Goal: Task Accomplishment & Management: Manage account settings

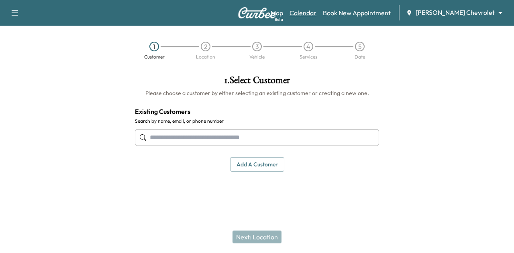
click at [316, 12] on link "Calendar" at bounding box center [303, 13] width 27 height 10
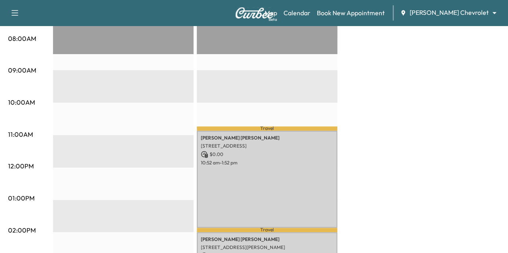
scroll to position [235, 0]
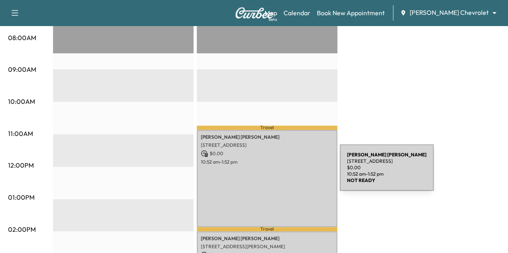
click at [280, 173] on div "[PERSON_NAME] [STREET_ADDRESS] $ 0.00 10:52 am - 1:52 pm" at bounding box center [267, 178] width 141 height 97
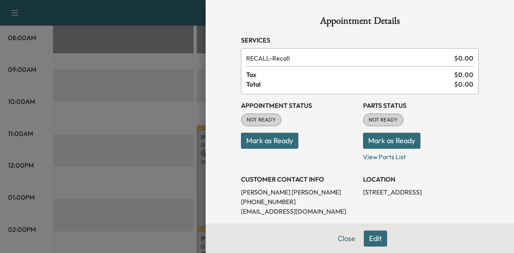
click at [251, 141] on button "Mark as Ready" at bounding box center [269, 141] width 57 height 16
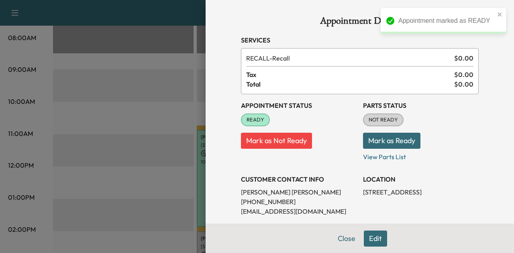
click at [387, 143] on button "Mark as Ready" at bounding box center [391, 141] width 57 height 16
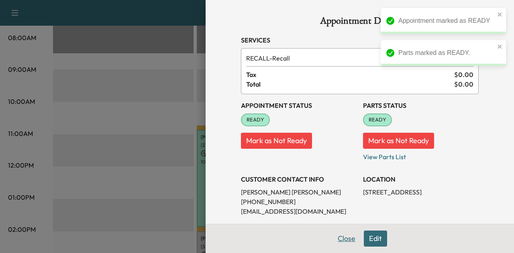
click at [341, 243] on button "Close" at bounding box center [347, 239] width 28 height 16
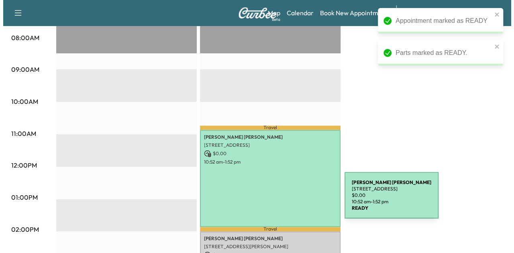
scroll to position [352, 0]
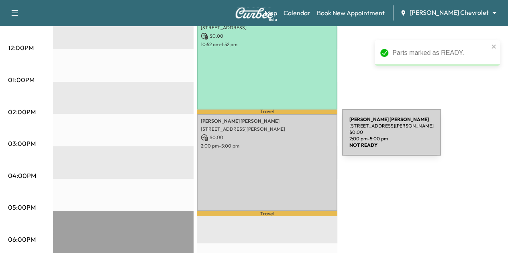
click at [282, 137] on p "$ 0.00" at bounding box center [267, 137] width 133 height 7
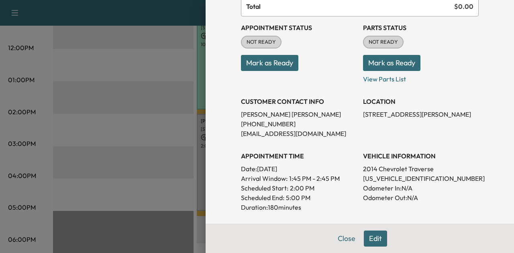
scroll to position [70, 0]
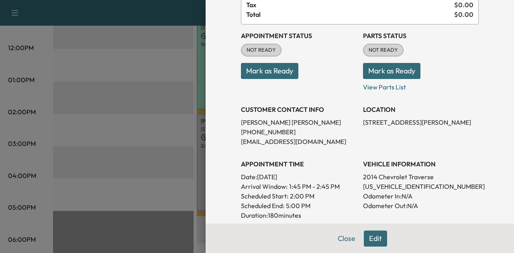
click at [271, 76] on button "Mark as Ready" at bounding box center [269, 71] width 57 height 16
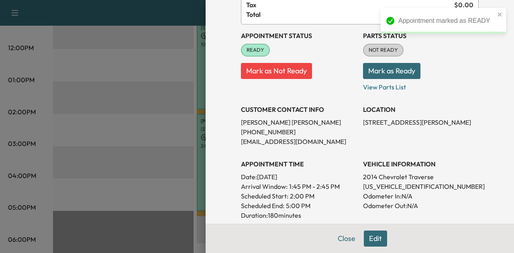
click at [374, 72] on button "Mark as Ready" at bounding box center [391, 71] width 57 height 16
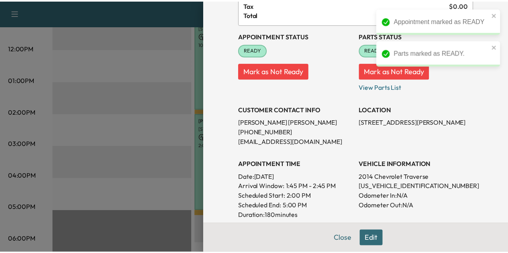
scroll to position [0, 0]
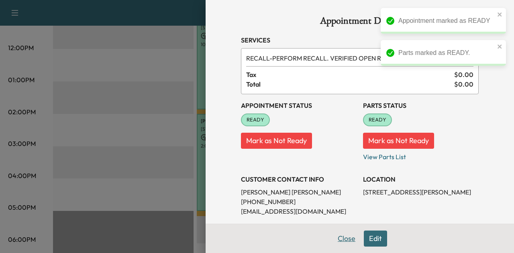
click at [341, 239] on button "Close" at bounding box center [347, 239] width 28 height 16
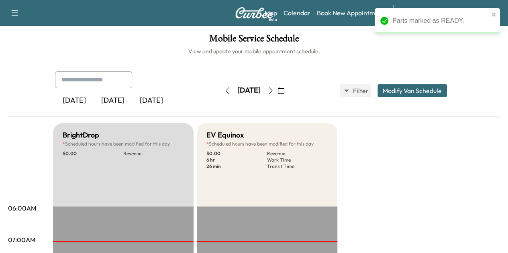
click at [274, 89] on icon "button" at bounding box center [270, 91] width 6 height 6
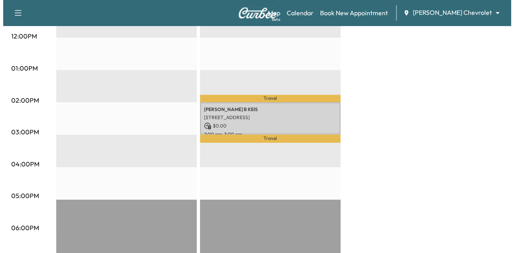
scroll to position [363, 0]
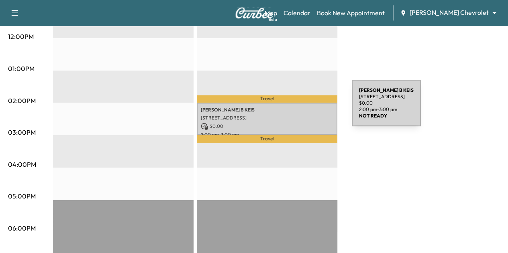
click at [292, 108] on p "[PERSON_NAME]" at bounding box center [267, 110] width 133 height 6
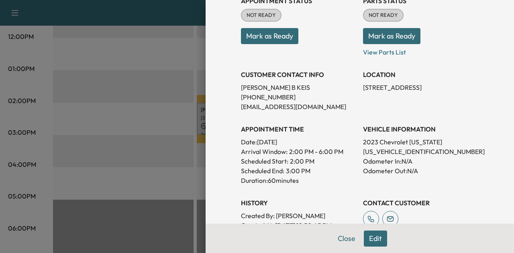
scroll to position [103, 0]
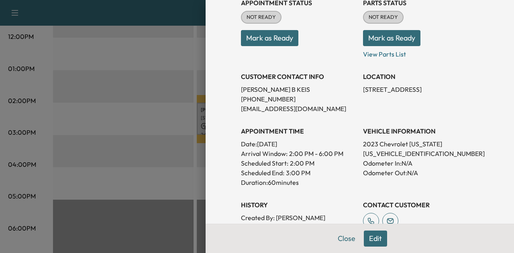
click at [374, 152] on p "[US_VEHICLE_IDENTIFICATION_NUMBER]" at bounding box center [421, 154] width 116 height 10
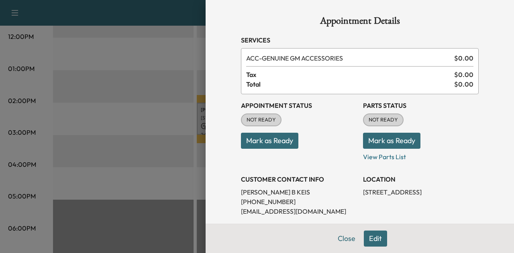
scroll to position [133, 0]
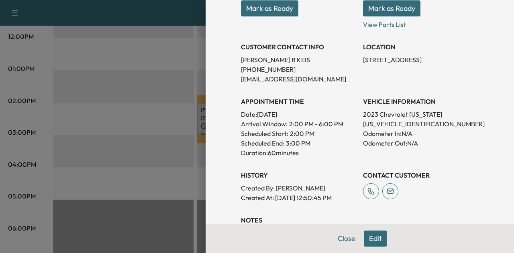
click at [373, 124] on p "[US_VEHICLE_IDENTIFICATION_NUMBER]" at bounding box center [421, 124] width 116 height 10
copy p "[US_VEHICLE_IDENTIFICATION_NUMBER]"
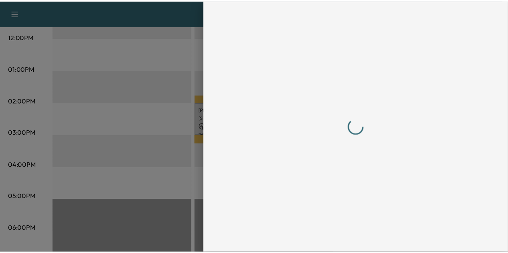
scroll to position [0, 0]
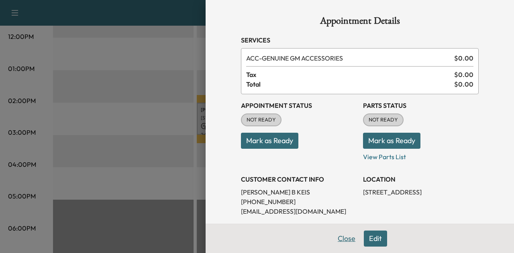
click at [333, 236] on button "Close" at bounding box center [347, 239] width 28 height 16
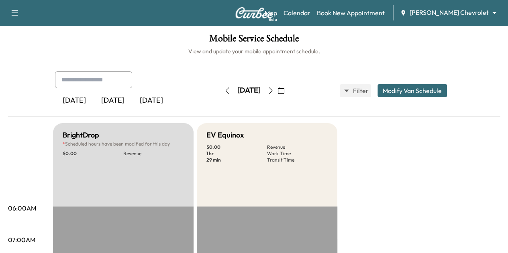
click at [274, 88] on icon "button" at bounding box center [270, 91] width 6 height 6
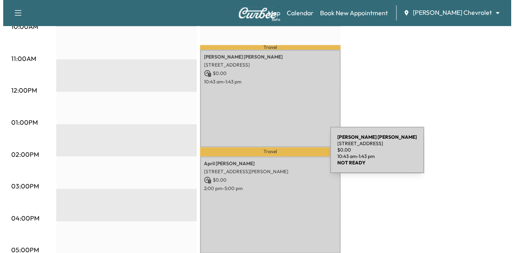
scroll to position [312, 0]
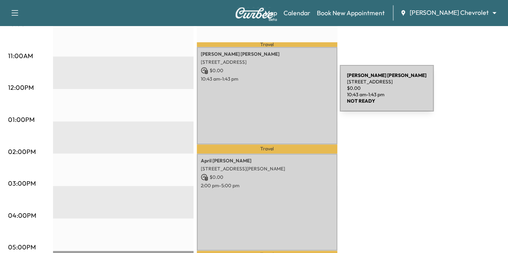
click at [280, 93] on div "[PERSON_NAME] [STREET_ADDRESS] $ 0.00 10:43 am - 1:43 pm" at bounding box center [267, 95] width 141 height 97
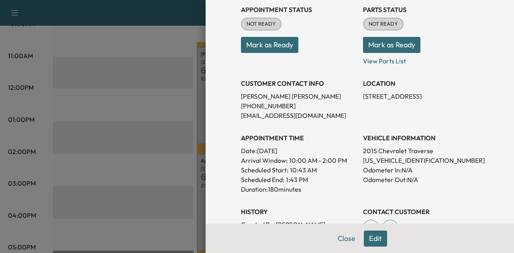
scroll to position [96, 0]
click at [335, 242] on button "Close" at bounding box center [347, 239] width 28 height 16
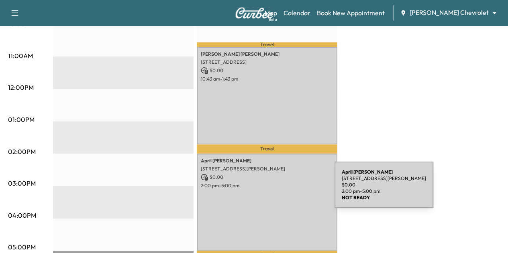
click at [274, 190] on div "[PERSON_NAME] [STREET_ADDRESS][PERSON_NAME] $ 0.00 2:00 pm - 5:00 pm" at bounding box center [267, 202] width 141 height 97
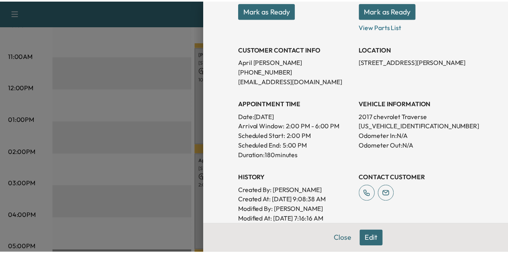
scroll to position [131, 0]
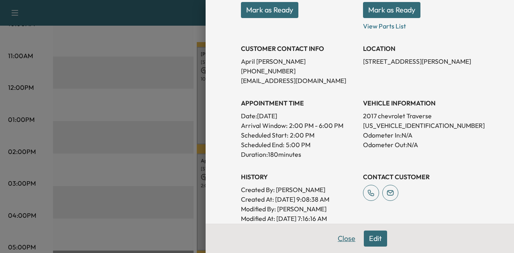
click at [333, 234] on button "Close" at bounding box center [347, 239] width 28 height 16
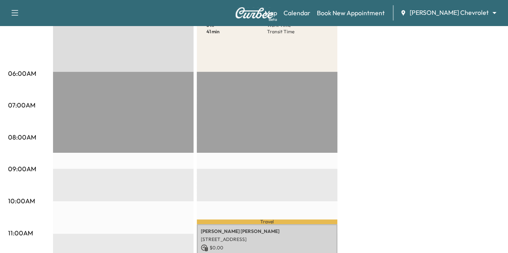
scroll to position [0, 0]
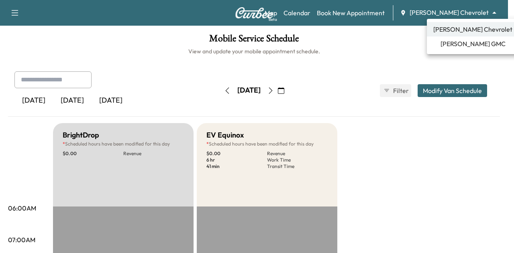
click at [432, 12] on body "Support Log Out Map Beta Calendar Book New Appointment [PERSON_NAME] Chevrolet …" at bounding box center [257, 126] width 514 height 253
click at [299, 91] on div at bounding box center [257, 126] width 514 height 253
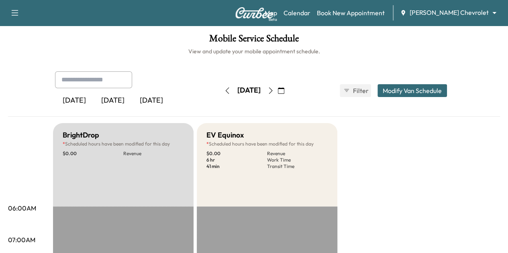
click at [274, 90] on icon "button" at bounding box center [270, 91] width 6 height 6
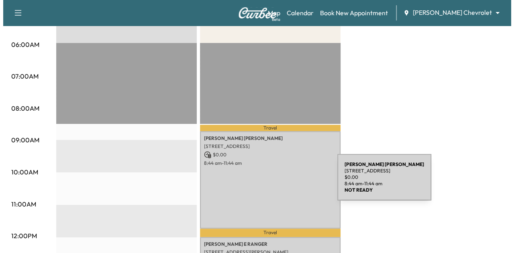
scroll to position [241, 0]
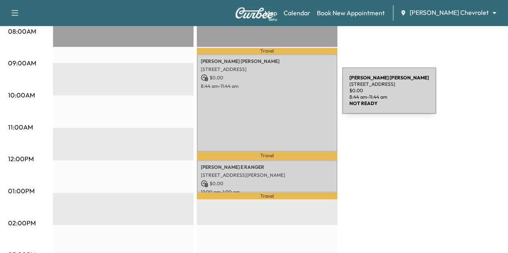
click at [282, 96] on div "[PERSON_NAME] [STREET_ADDRESS] $ 0.00 8:44 am - 11:44 am" at bounding box center [267, 102] width 141 height 97
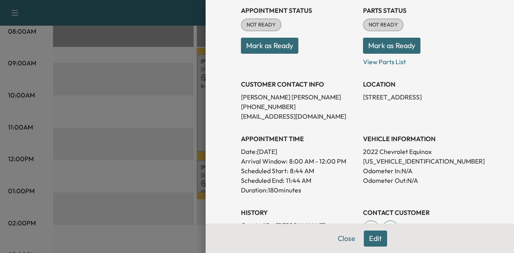
scroll to position [96, 0]
click at [340, 241] on button "Close" at bounding box center [347, 239] width 28 height 16
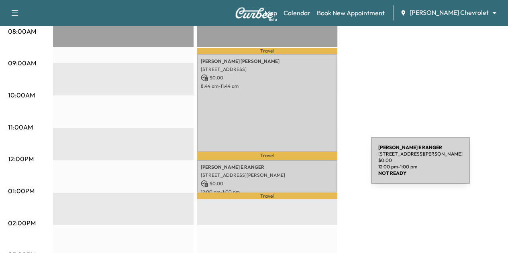
click at [311, 165] on p "[PERSON_NAME] E RANGER" at bounding box center [267, 167] width 133 height 6
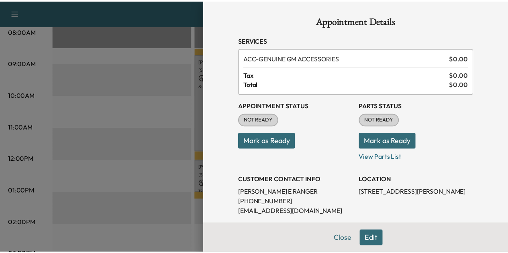
scroll to position [81, 0]
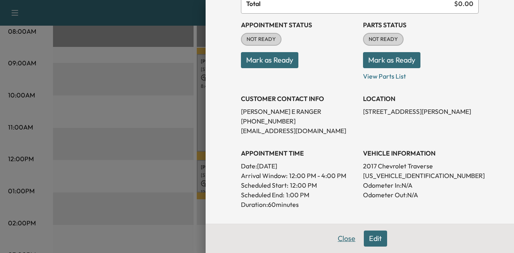
click at [333, 237] on button "Close" at bounding box center [347, 239] width 28 height 16
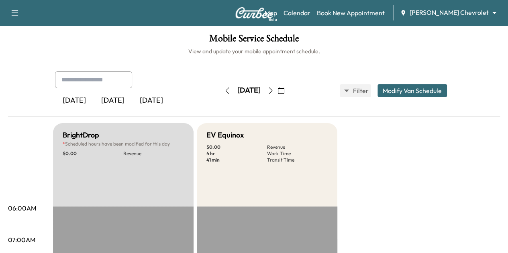
scroll to position [2, 0]
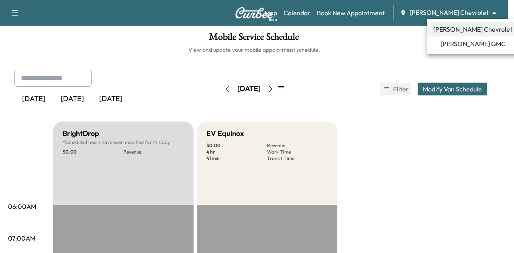
click at [439, 16] on body "Support Log Out Map Beta Calendar Book New Appointment [PERSON_NAME] Chevrolet …" at bounding box center [257, 124] width 514 height 253
click at [454, 43] on span "[PERSON_NAME] GMC" at bounding box center [473, 44] width 65 height 10
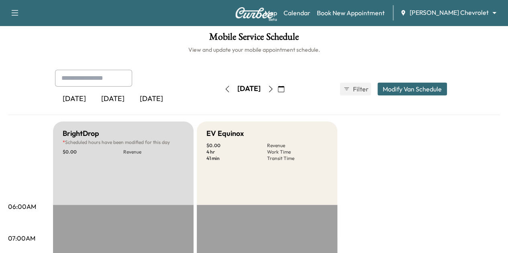
scroll to position [0, 0]
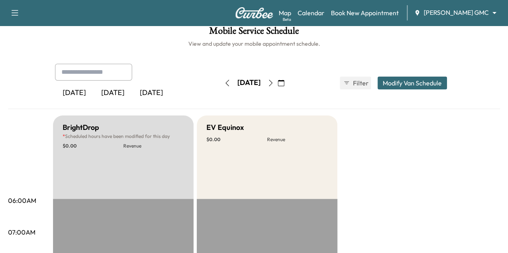
click at [224, 83] on icon "button" at bounding box center [227, 83] width 6 height 6
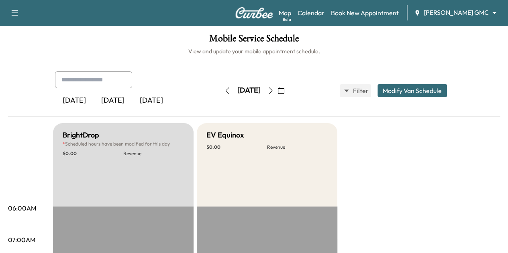
click at [224, 90] on icon "button" at bounding box center [227, 91] width 6 height 6
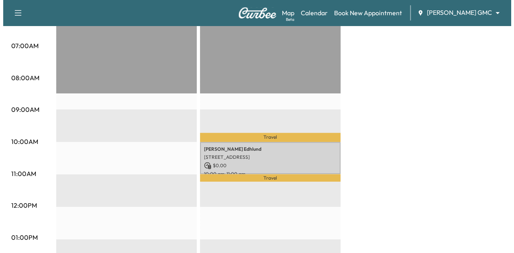
scroll to position [197, 0]
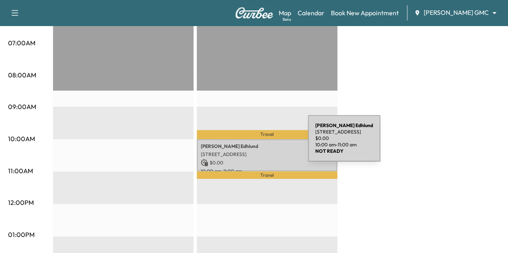
click at [248, 143] on p "[PERSON_NAME]" at bounding box center [267, 146] width 133 height 6
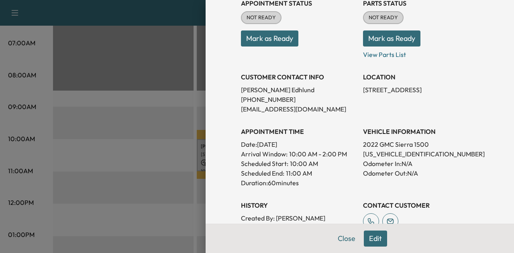
scroll to position [103, 0]
click at [380, 154] on p "[US_VEHICLE_IDENTIFICATION_NUMBER]" at bounding box center [421, 154] width 116 height 10
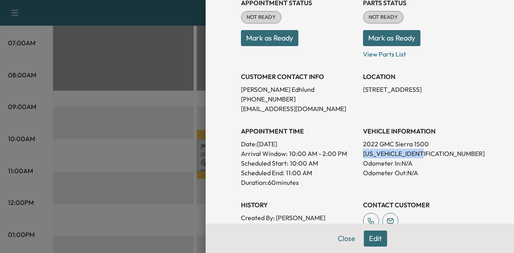
click at [380, 154] on p "[US_VEHICLE_IDENTIFICATION_NUMBER]" at bounding box center [421, 154] width 116 height 10
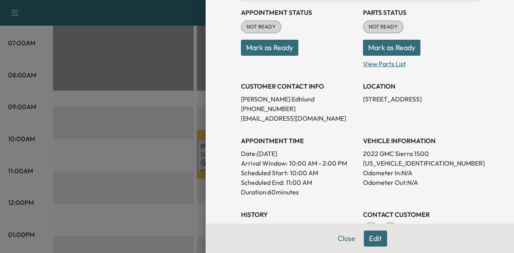
scroll to position [94, 0]
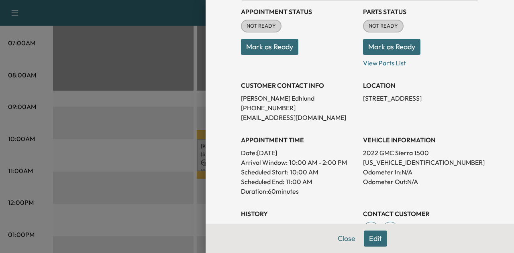
click at [379, 163] on p "[US_VEHICLE_IDENTIFICATION_NUMBER]" at bounding box center [421, 163] width 116 height 10
copy p "[US_VEHICLE_IDENTIFICATION_NUMBER]"
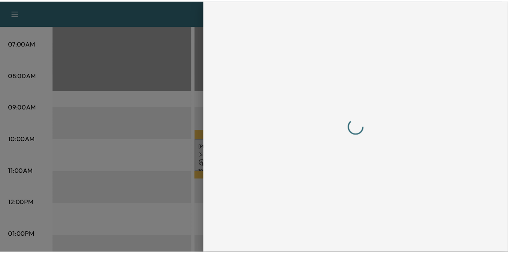
scroll to position [0, 0]
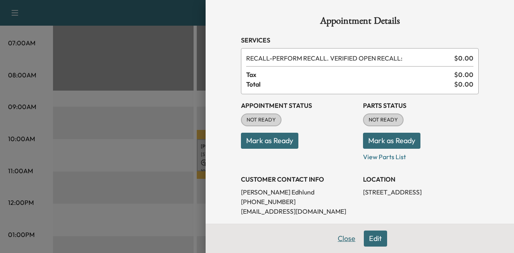
click at [341, 235] on button "Close" at bounding box center [347, 239] width 28 height 16
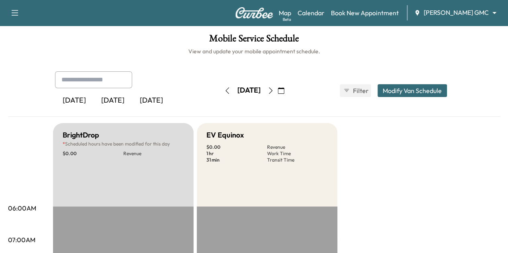
click at [224, 89] on icon "button" at bounding box center [227, 91] width 6 height 6
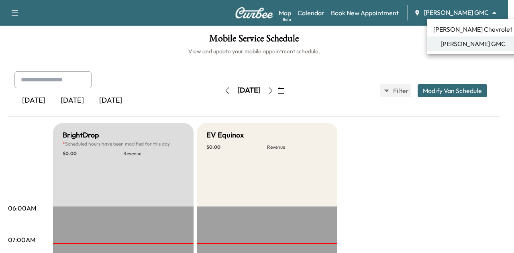
click at [436, 12] on body "Support Log Out Map Beta Calendar Book New Appointment [PERSON_NAME] GMC ******…" at bounding box center [257, 126] width 514 height 253
click at [454, 29] on span "[PERSON_NAME] Chevrolet" at bounding box center [472, 30] width 79 height 10
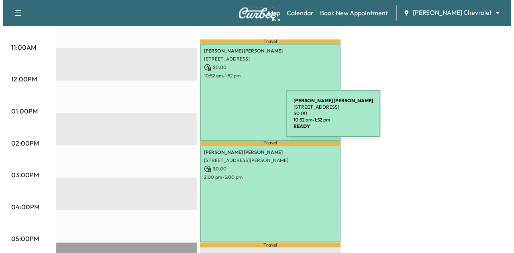
scroll to position [321, 0]
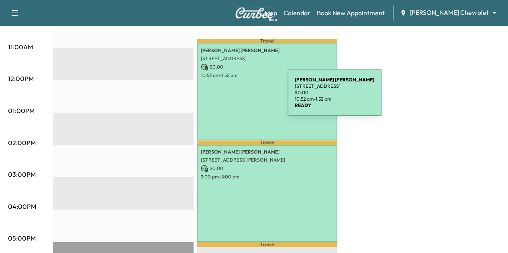
click at [227, 98] on div "[PERSON_NAME] [STREET_ADDRESS] $ 0.00 10:52 am - 1:52 pm" at bounding box center [267, 91] width 141 height 97
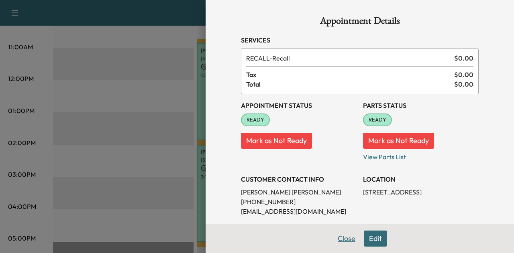
click at [340, 239] on button "Close" at bounding box center [347, 239] width 28 height 16
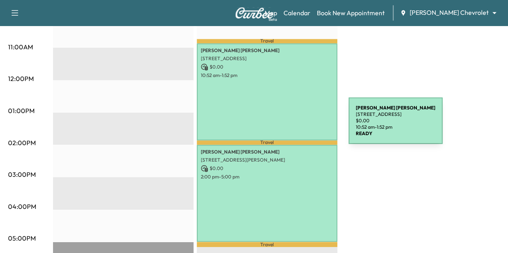
click at [288, 126] on div "[PERSON_NAME] [STREET_ADDRESS] $ 0.00 10:52 am - 1:52 pm" at bounding box center [267, 91] width 141 height 97
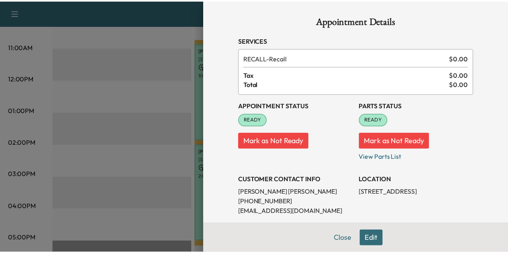
scroll to position [111, 0]
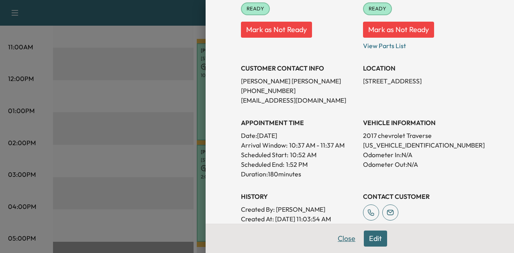
click at [337, 240] on button "Close" at bounding box center [347, 239] width 28 height 16
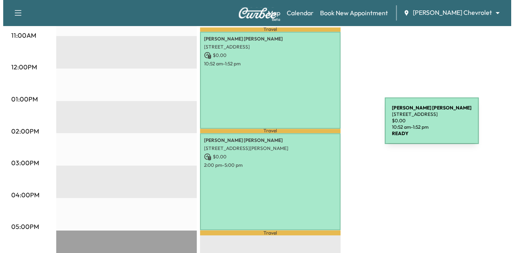
scroll to position [333, 0]
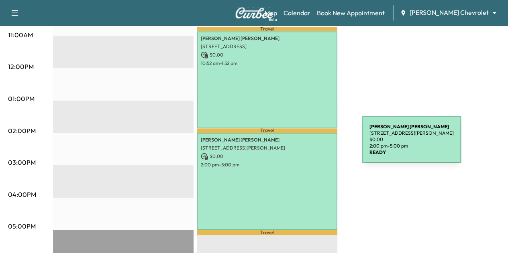
click at [302, 145] on p "[STREET_ADDRESS][PERSON_NAME]" at bounding box center [267, 148] width 133 height 6
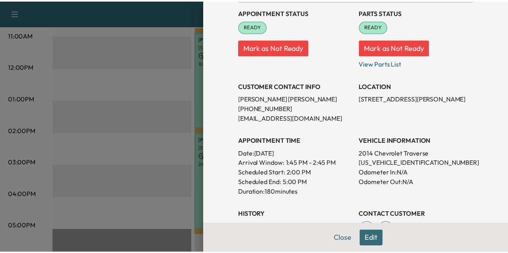
scroll to position [94, 0]
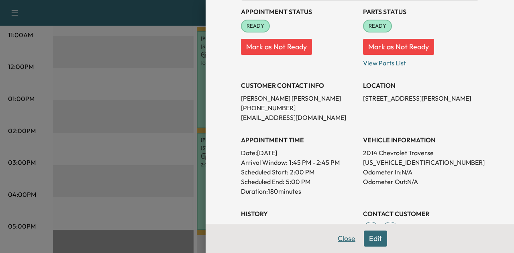
click at [343, 241] on button "Close" at bounding box center [347, 239] width 28 height 16
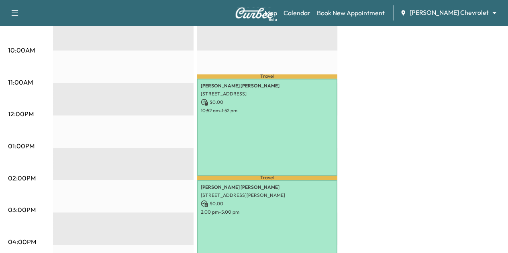
scroll to position [286, 0]
